Goal: Task Accomplishment & Management: Use online tool/utility

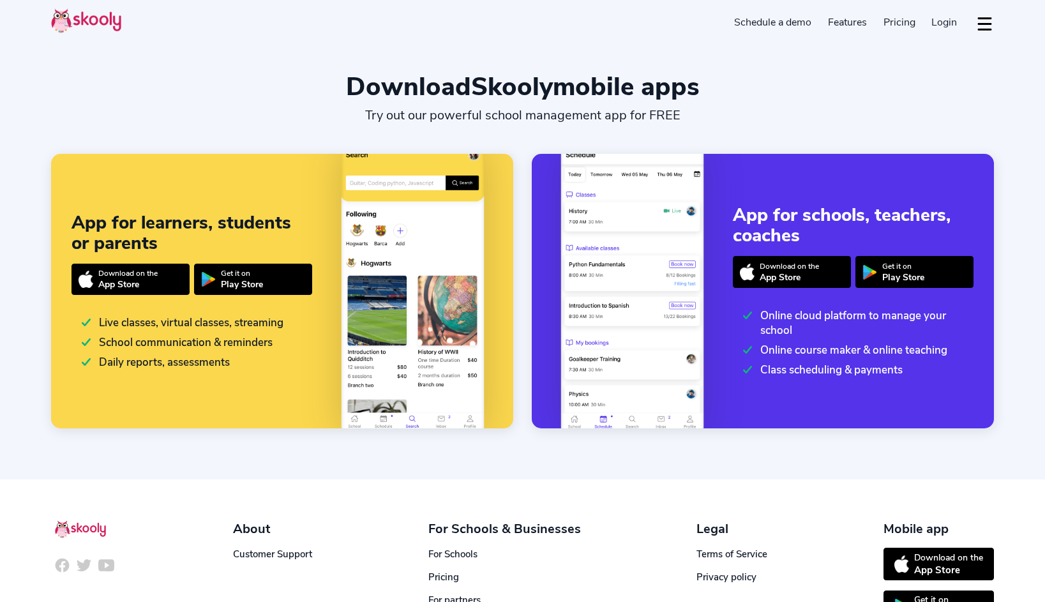
select select "en"
select select "1"
select select "[GEOGRAPHIC_DATA]"
select select "America/New_York"
click at [984, 29] on button "dropdown menu" at bounding box center [985, 23] width 19 height 29
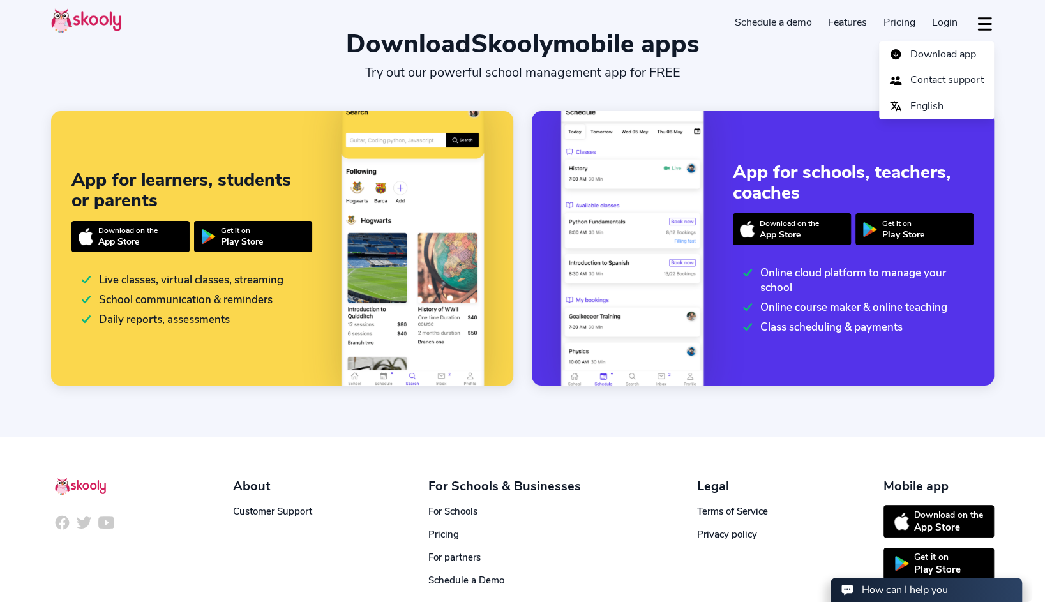
scroll to position [114, 0]
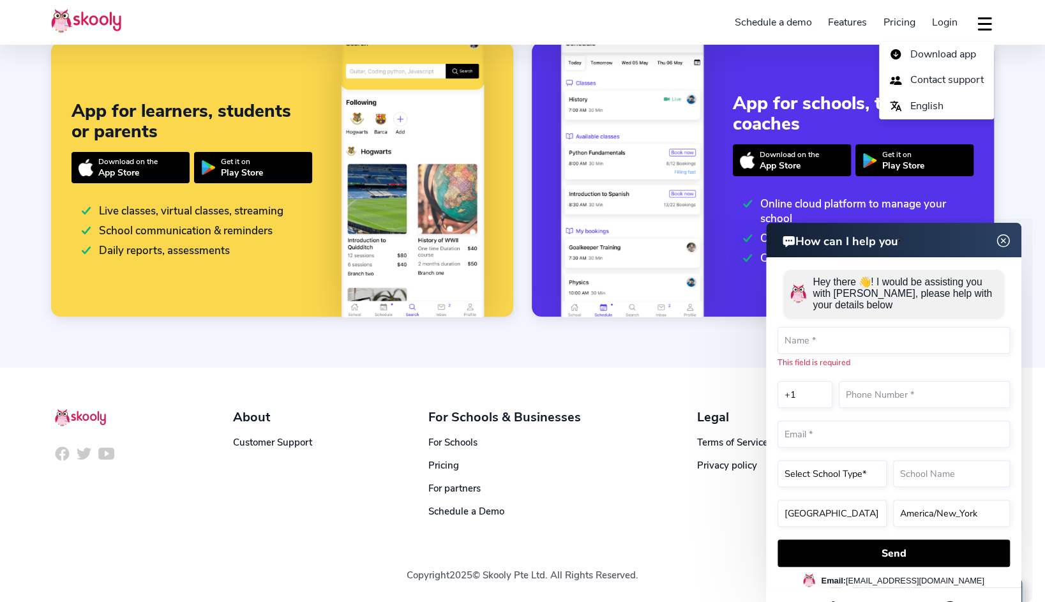
click at [982, 244] on header "How can I help you" at bounding box center [893, 240] width 255 height 34
click at [1009, 236] on img at bounding box center [1004, 241] width 24 height 16
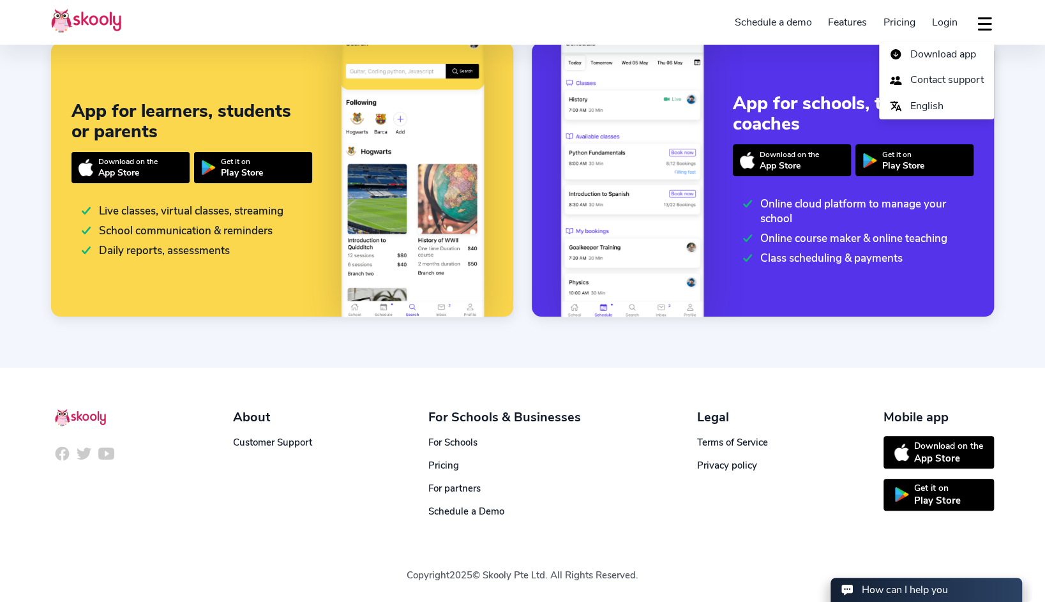
scroll to position [0, 0]
